Goal: Task Accomplishment & Management: Manage account settings

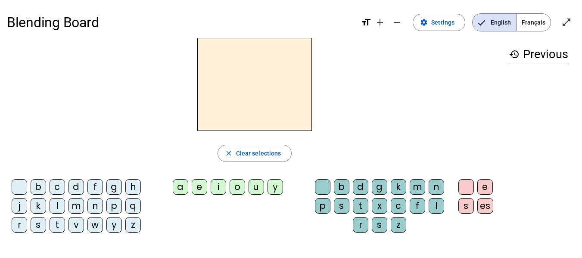
click at [537, 28] on span "Français" at bounding box center [534, 22] width 34 height 17
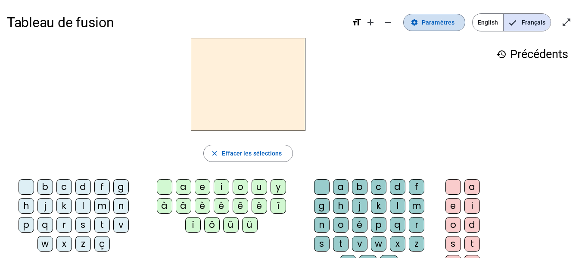
click at [433, 23] on span "Paramètres" at bounding box center [438, 22] width 33 height 10
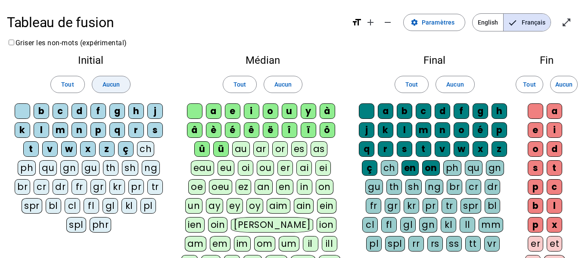
click at [105, 80] on span "Aucun" at bounding box center [111, 84] width 17 height 10
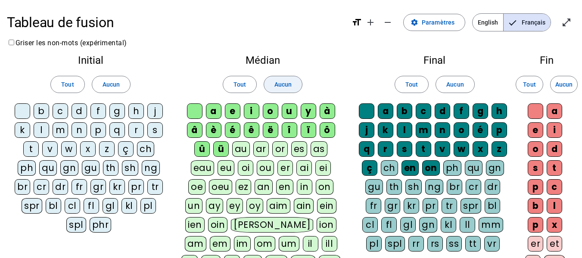
click at [287, 80] on span "Aucun" at bounding box center [282, 84] width 17 height 10
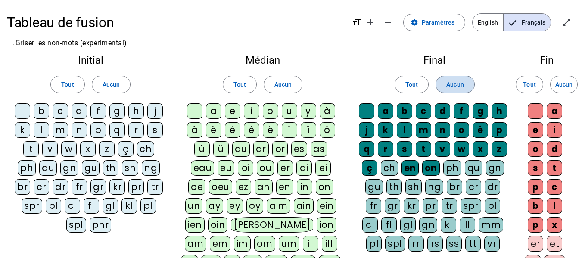
click at [461, 81] on span "Aucun" at bounding box center [454, 84] width 17 height 10
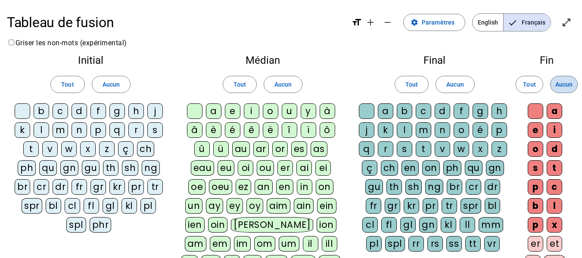
click at [564, 84] on span "Aucun" at bounding box center [563, 84] width 17 height 10
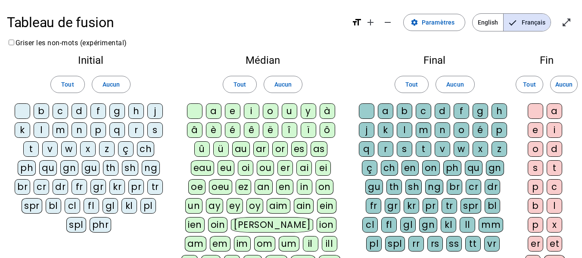
click at [80, 110] on div "d" at bounding box center [80, 111] width 16 height 16
click at [39, 130] on div "l" at bounding box center [42, 130] width 16 height 16
click at [64, 134] on div "m" at bounding box center [61, 130] width 16 height 16
click at [30, 148] on div "t" at bounding box center [31, 149] width 16 height 16
click at [216, 108] on div "a" at bounding box center [214, 111] width 16 height 16
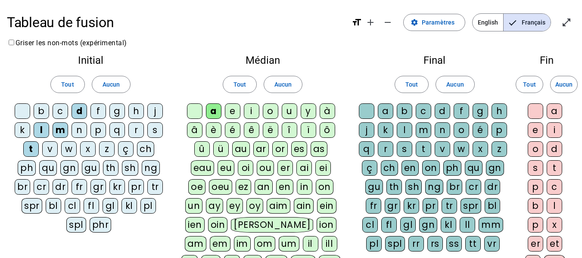
click at [237, 108] on div "e" at bounding box center [233, 111] width 16 height 16
click at [289, 108] on div "u" at bounding box center [290, 111] width 16 height 16
